Goal: Transaction & Acquisition: Purchase product/service

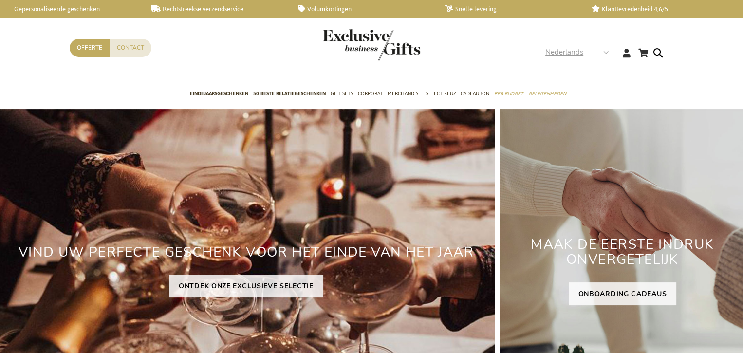
click at [577, 51] on span "Nederlands" at bounding box center [564, 52] width 38 height 11
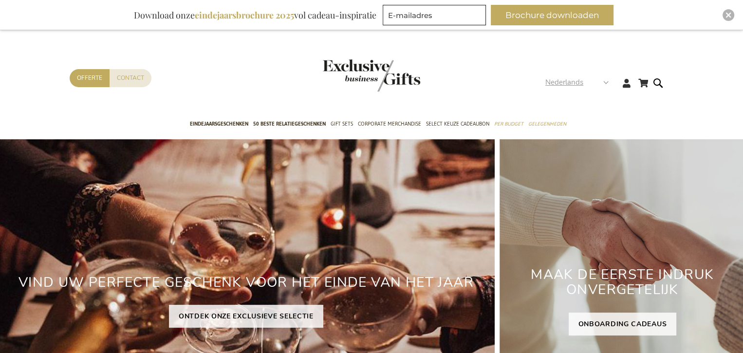
click at [578, 83] on span "Nederlands" at bounding box center [564, 82] width 38 height 11
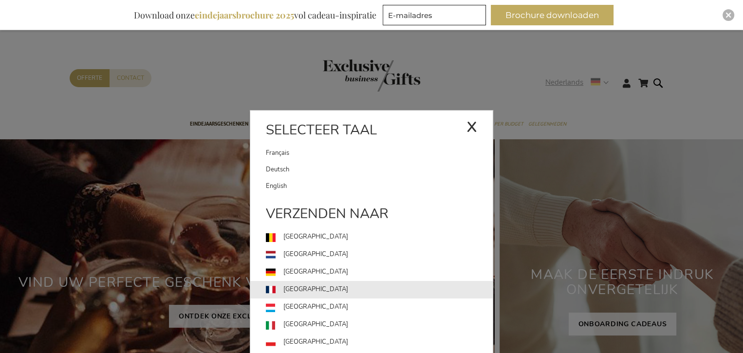
click at [319, 291] on link "[GEOGRAPHIC_DATA]" at bounding box center [379, 290] width 227 height 18
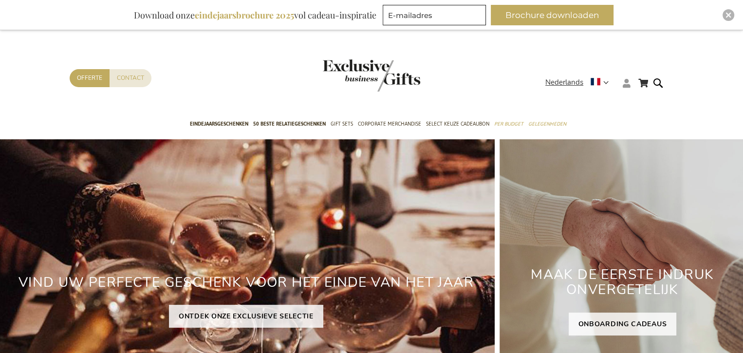
click at [626, 83] on icon at bounding box center [626, 83] width 8 height 9
click at [624, 103] on link "Login" at bounding box center [632, 103] width 18 height 10
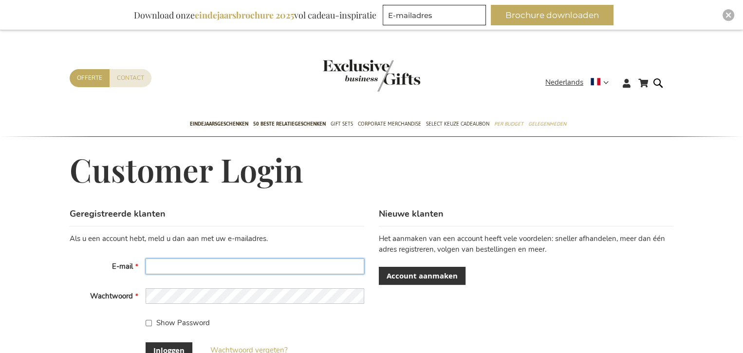
click at [323, 265] on input "E-mail" at bounding box center [254, 266] width 218 height 16
type input "jean.gignez@kia.be"
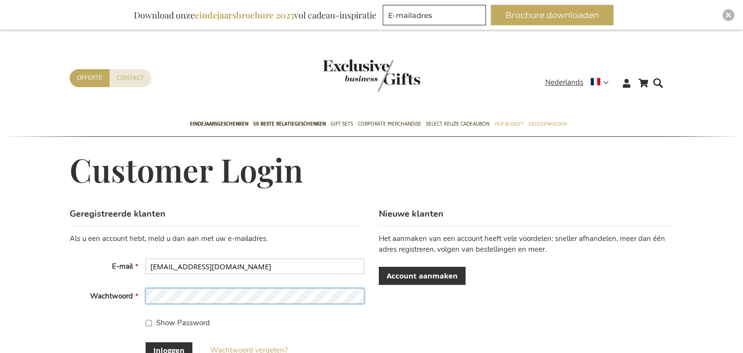
click at [145, 342] on button "Inloggen" at bounding box center [168, 350] width 47 height 16
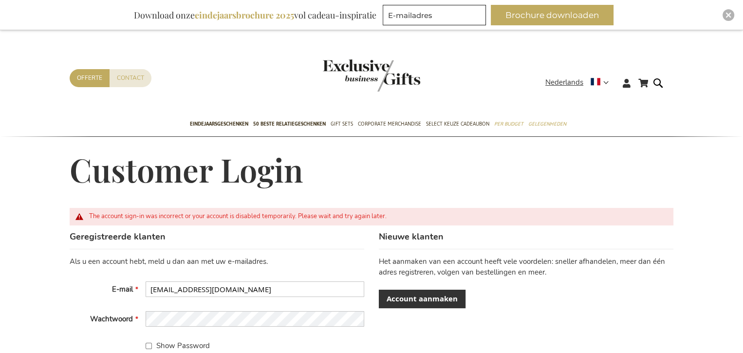
scroll to position [146, 0]
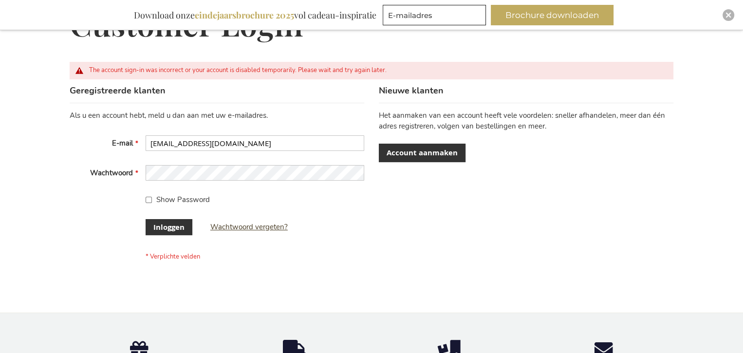
click at [245, 227] on span "Wachtwoord vergeten?" at bounding box center [248, 227] width 77 height 10
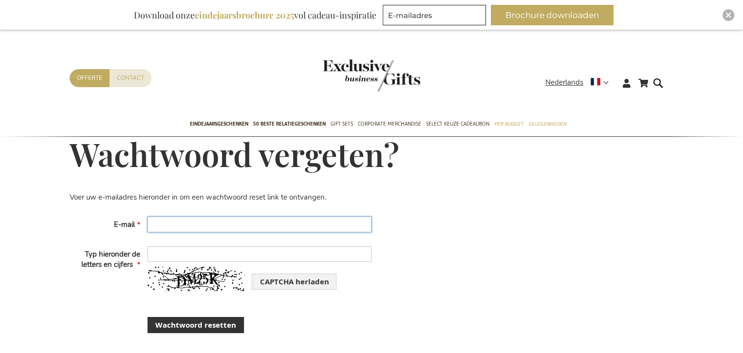
click at [245, 217] on input "E-mail" at bounding box center [259, 225] width 224 height 16
type input "jean_gignez@hotmail.ccom"
drag, startPoint x: 268, startPoint y: 222, endPoint x: 27, endPoint y: 210, distance: 241.2
type input "[EMAIL_ADDRESS][DOMAIN_NAME]"
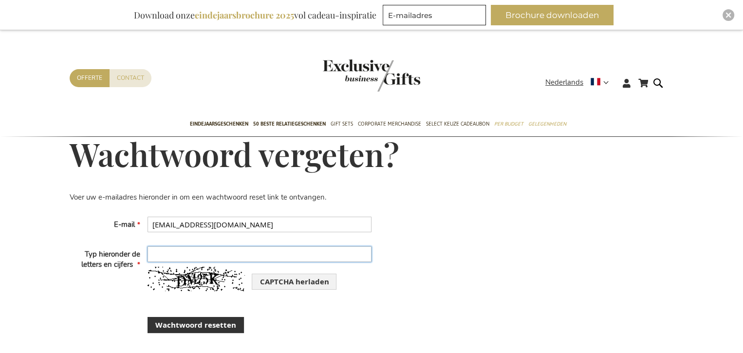
click at [218, 251] on input "Typ hieronder de letters en cijfers" at bounding box center [259, 254] width 224 height 16
type input "DM25K"
click at [208, 325] on span "Wachtwoord resetten" at bounding box center [195, 325] width 81 height 10
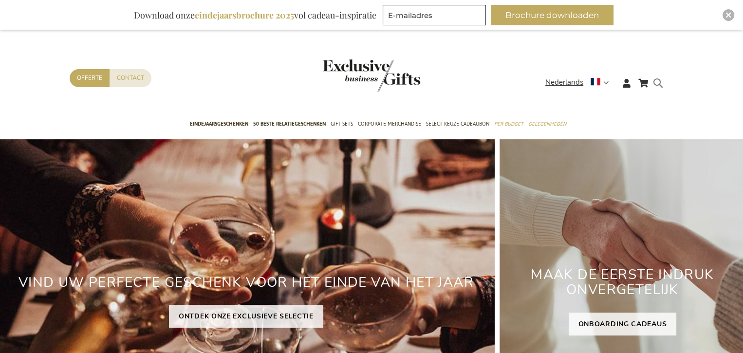
click at [658, 81] on form "Search Search" at bounding box center [660, 91] width 10 height 28
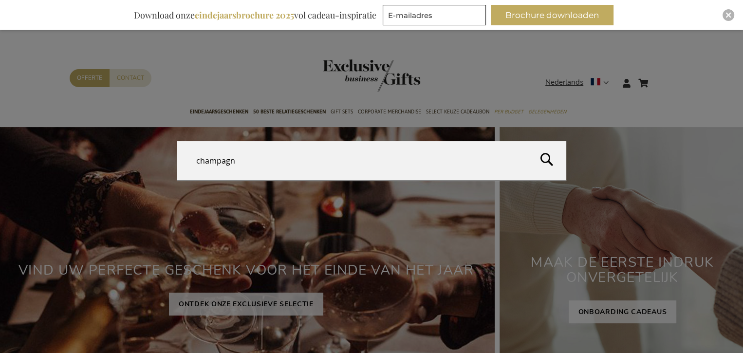
type input "champagne"
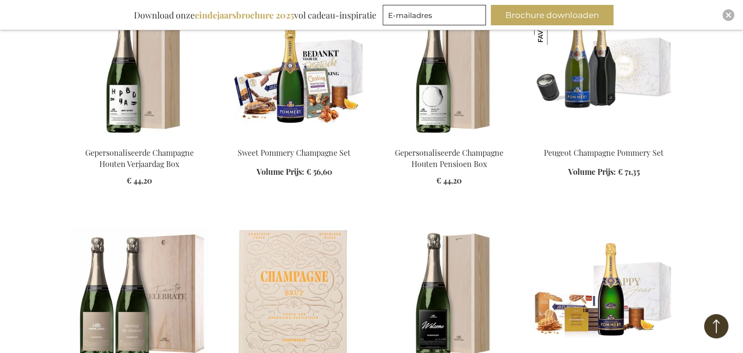
scroll to position [1022, 0]
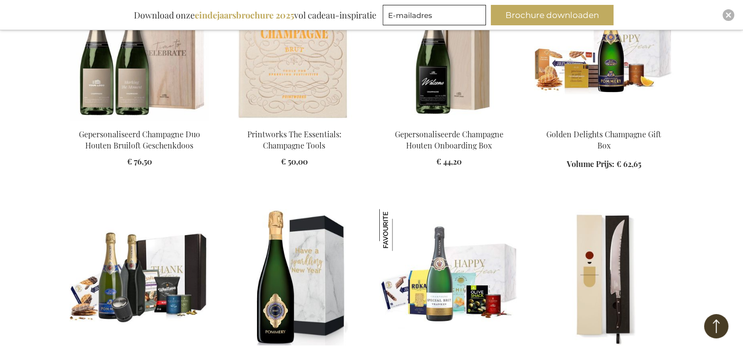
scroll to position [1265, 0]
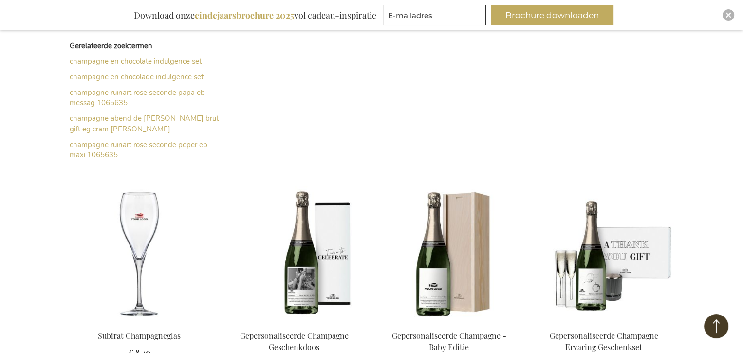
scroll to position [146, 0]
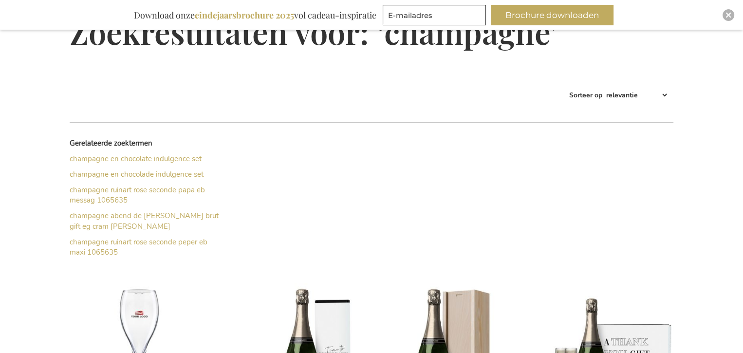
click at [645, 93] on select "Best Sellers Meest bekeken Nieuw Biggest Saving Price: low to high Price: high …" at bounding box center [636, 95] width 64 height 16
select select "price_asc"
click at [604, 87] on select "Best Sellers Meest bekeken Nieuw Biggest Saving Price: low to high Price: high …" at bounding box center [636, 95] width 64 height 16
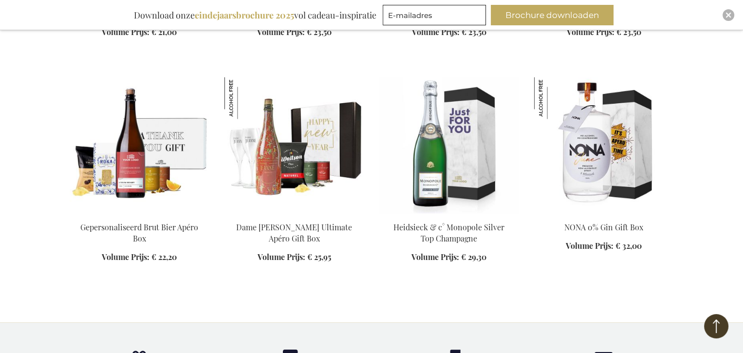
scroll to position [1259, 0]
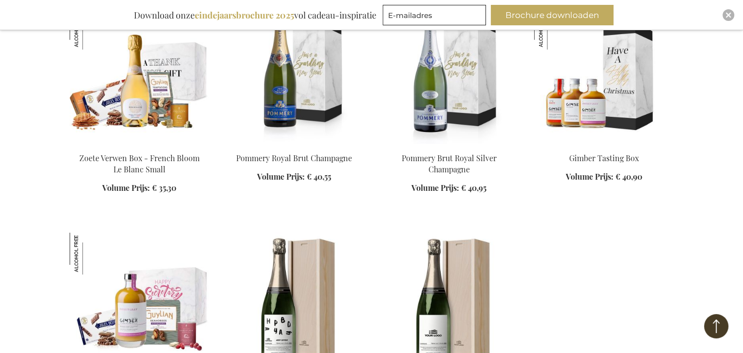
scroll to position [2968, 0]
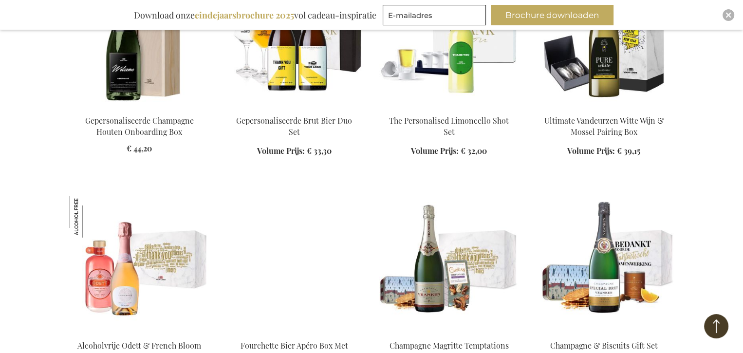
scroll to position [3406, 0]
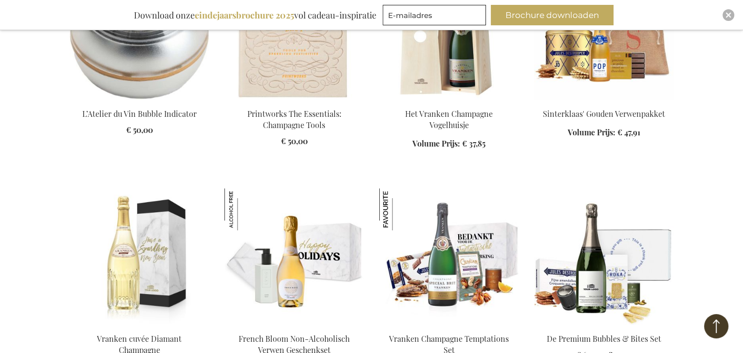
scroll to position [4088, 0]
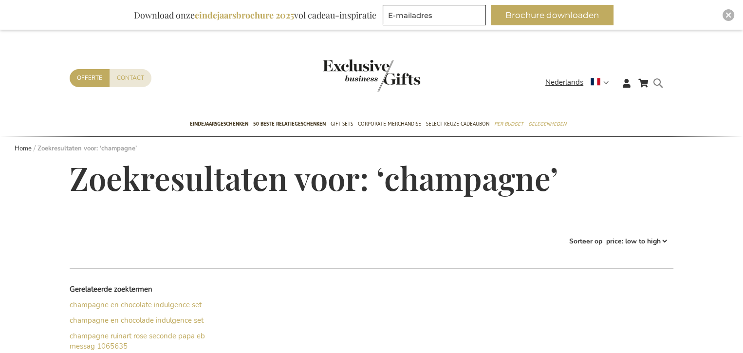
click at [657, 82] on form "Search champagne Search" at bounding box center [660, 91] width 10 height 28
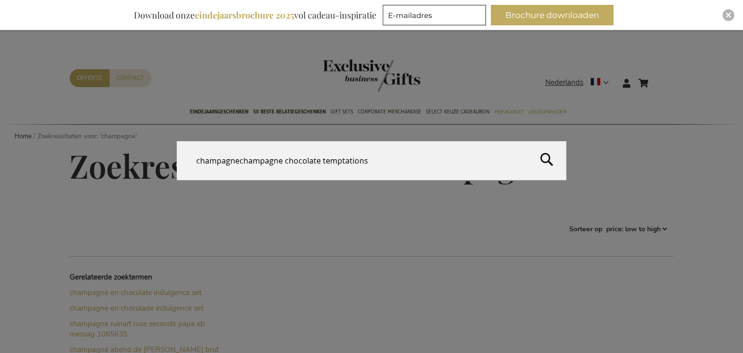
type input "champagnechampagne chocolate temptations"
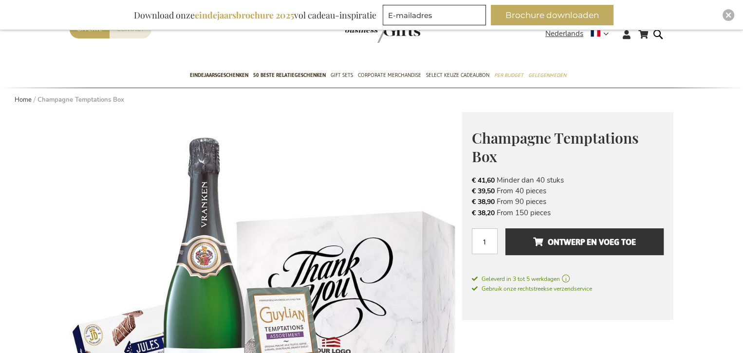
scroll to position [146, 0]
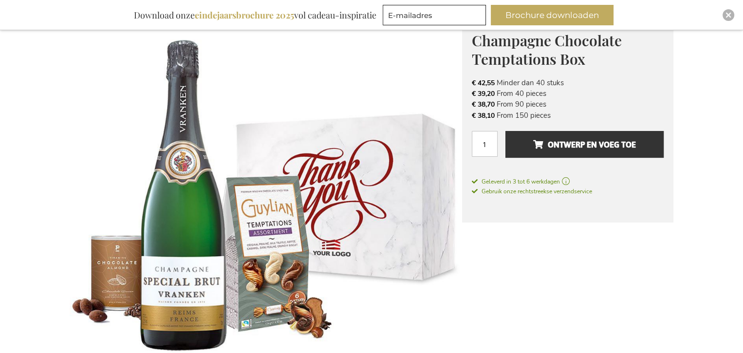
scroll to position [97, 0]
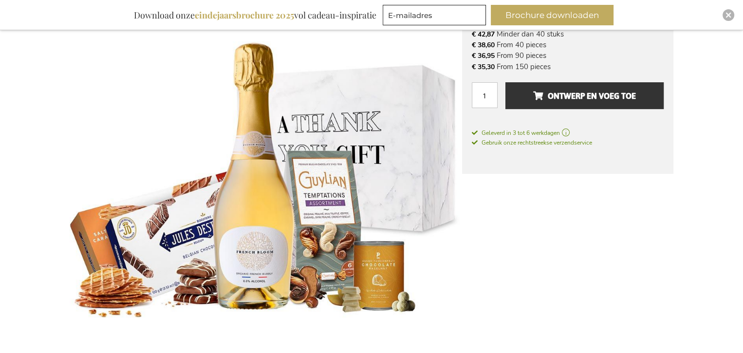
scroll to position [49, 0]
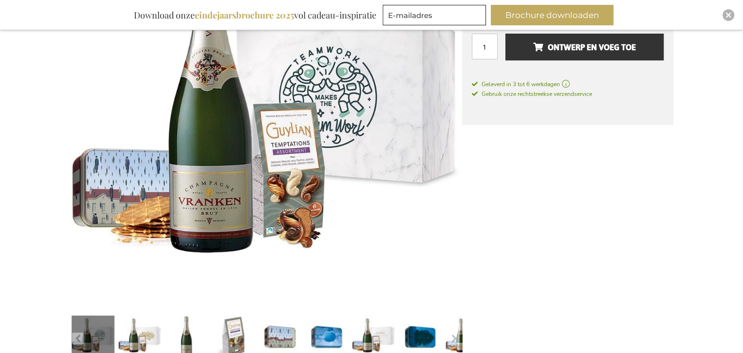
scroll to position [146, 0]
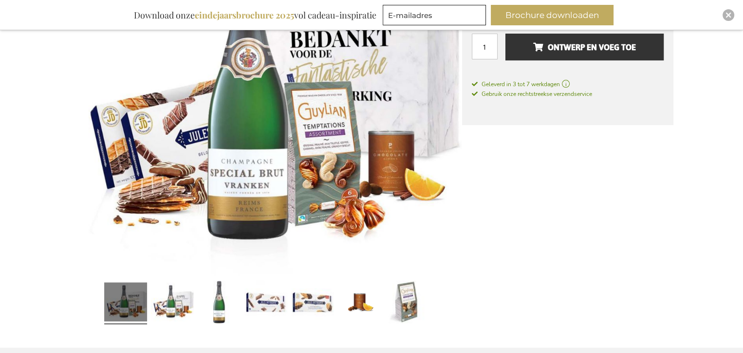
scroll to position [146, 0]
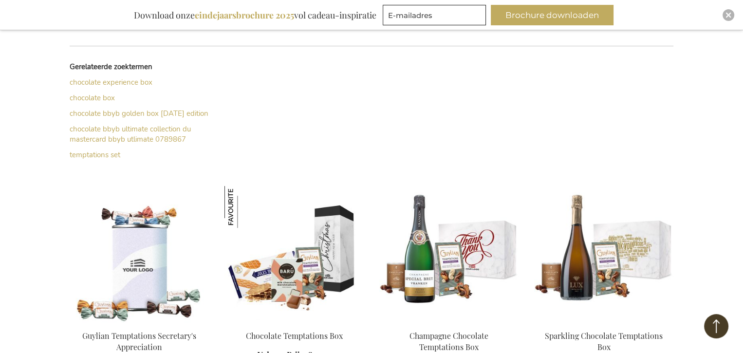
scroll to position [341, 0]
